Goal: Task Accomplishment & Management: Use online tool/utility

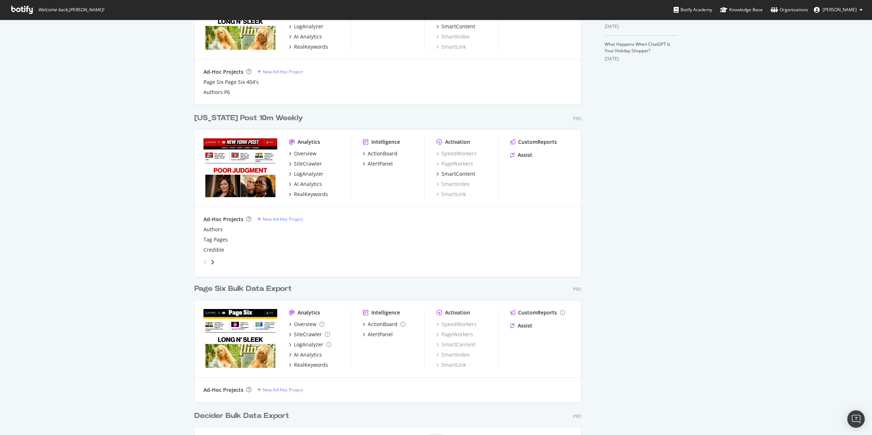
scroll to position [282, 0]
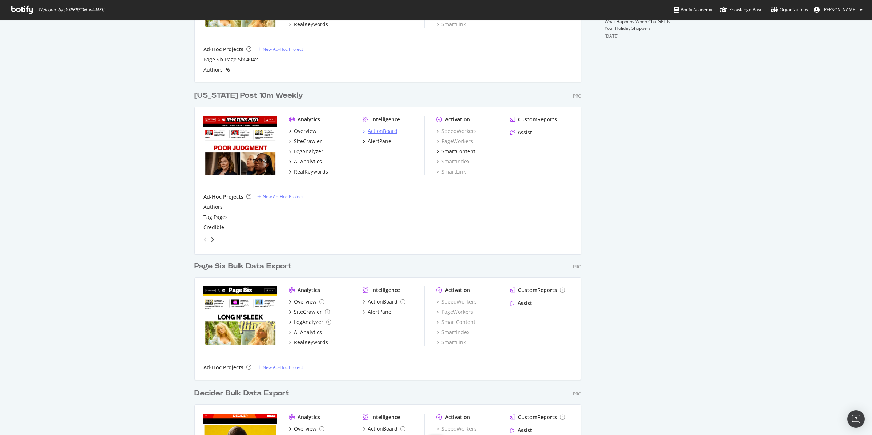
click at [377, 129] on div "ActionBoard" at bounding box center [383, 131] width 30 height 7
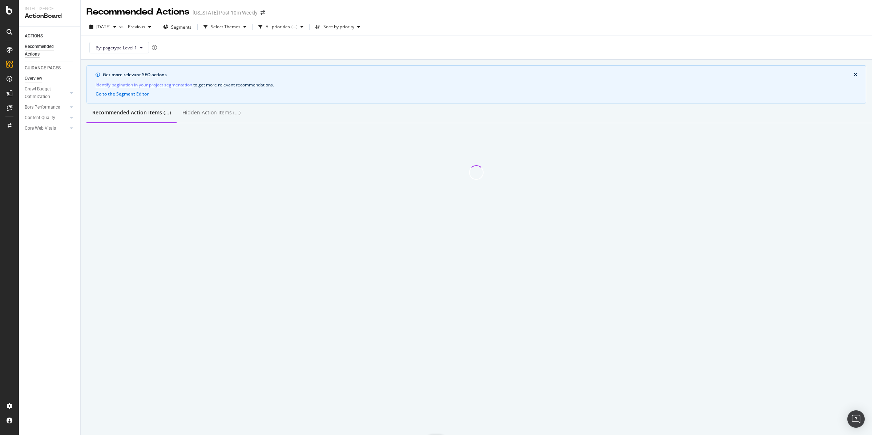
click at [39, 78] on div "Overview" at bounding box center [33, 79] width 17 height 8
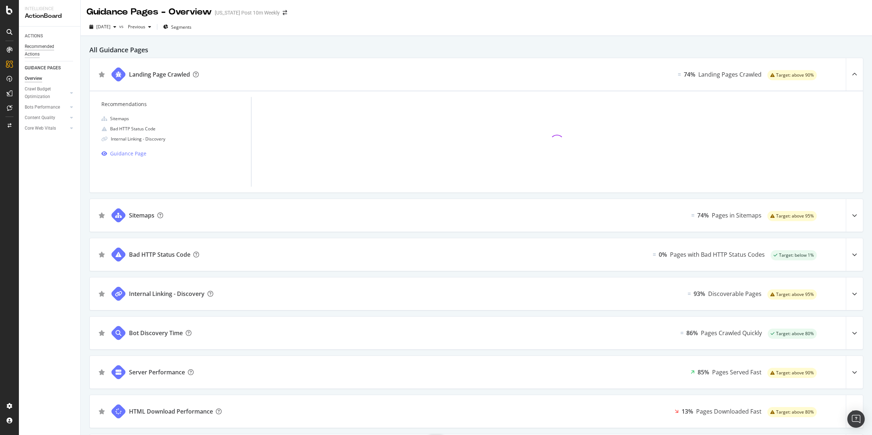
click at [40, 43] on div "Recommended Actions" at bounding box center [47, 50] width 44 height 15
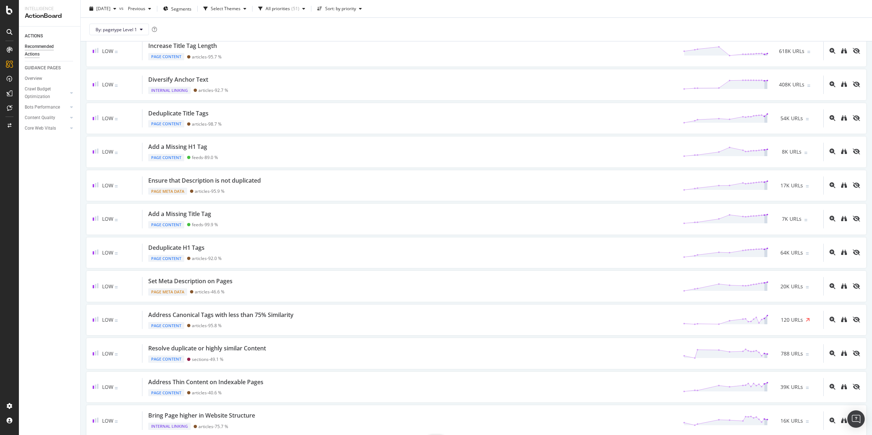
scroll to position [247, 0]
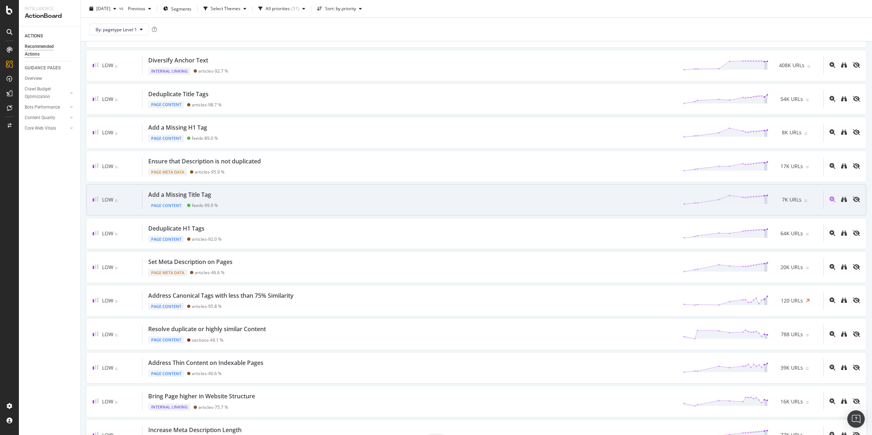
click at [182, 196] on div "Add a Missing Title Tag" at bounding box center [179, 195] width 63 height 8
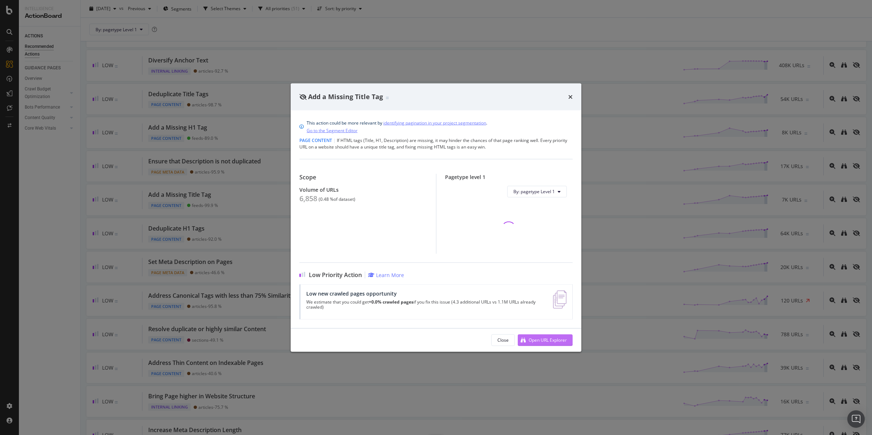
click at [544, 336] on div "Open URL Explorer" at bounding box center [542, 340] width 49 height 11
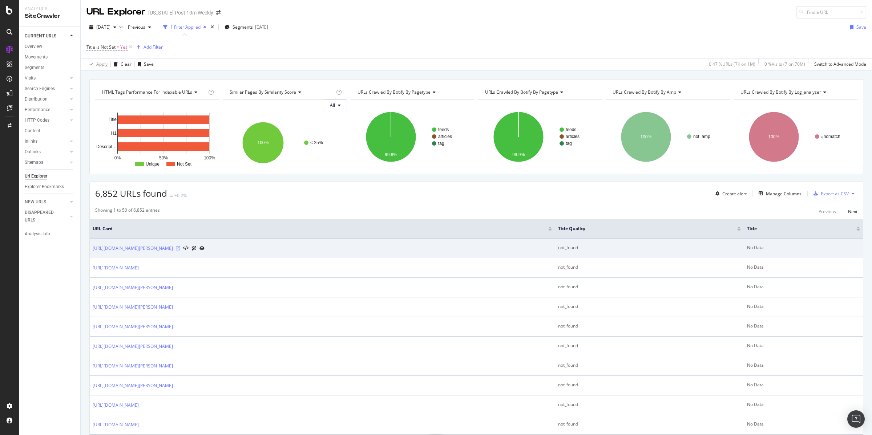
click at [180, 248] on icon at bounding box center [178, 248] width 4 height 4
